Goal: Transaction & Acquisition: Subscribe to service/newsletter

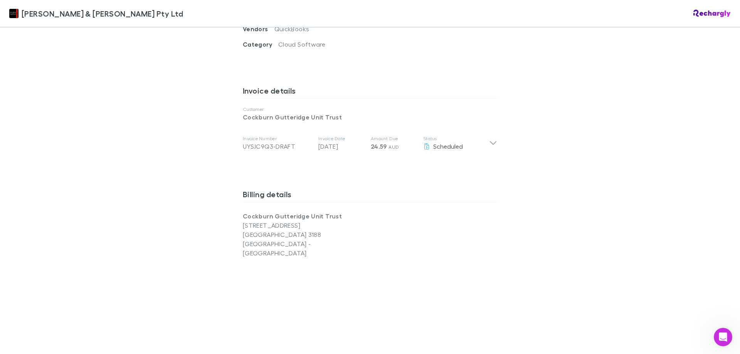
scroll to position [642, 0]
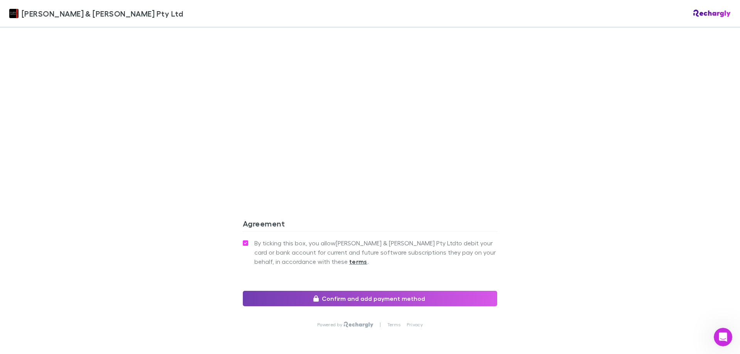
click at [379, 291] on button "Confirm and add payment method" at bounding box center [370, 298] width 254 height 15
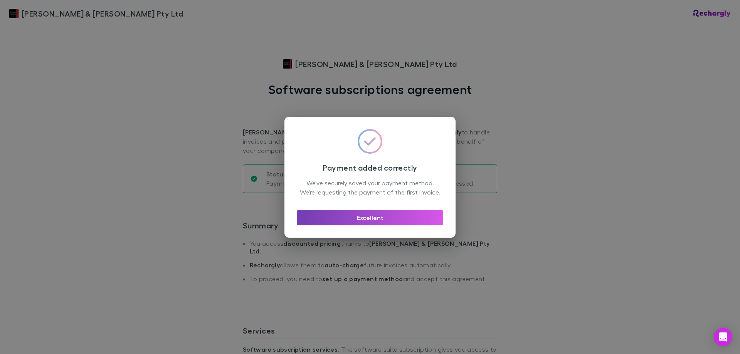
click at [399, 223] on button "Excellent" at bounding box center [370, 217] width 146 height 15
